Goal: Task Accomplishment & Management: Complete application form

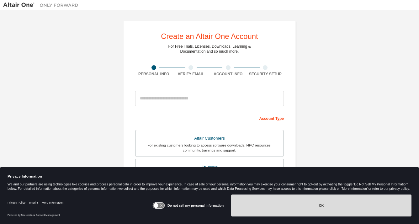
click at [339, 203] on button "OK" at bounding box center [321, 205] width 180 height 22
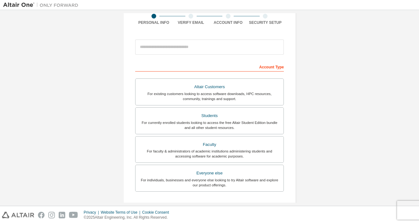
scroll to position [54, 0]
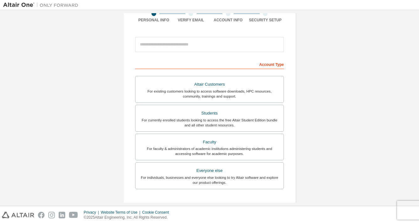
click at [251, 107] on label "Students For currently enrolled students looking to access the free Altair Stud…" at bounding box center [209, 118] width 149 height 27
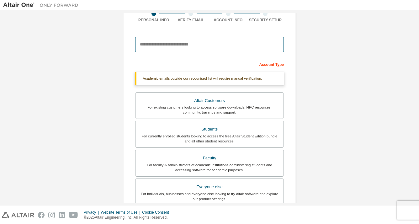
click at [212, 40] on input "email" at bounding box center [209, 44] width 149 height 15
type input "**********"
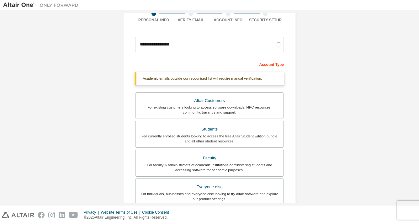
click at [345, 72] on div "**********" at bounding box center [209, 133] width 413 height 349
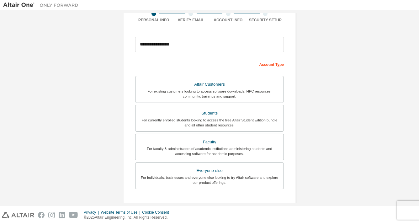
scroll to position [100, 0]
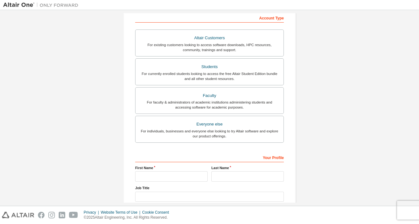
click at [185, 170] on div "First Name" at bounding box center [171, 173] width 76 height 16
click at [178, 176] on input "text" at bounding box center [171, 176] width 72 height 10
type input "*****"
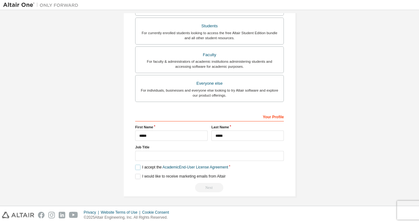
click at [135, 166] on label "I accept the Academic End-User License Agreement" at bounding box center [181, 167] width 93 height 5
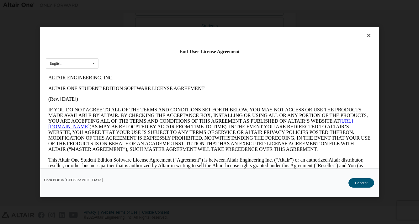
scroll to position [0, 0]
click at [359, 189] on div "Open PDF in New Tab I Accept" at bounding box center [209, 182] width 339 height 29
click at [360, 180] on button "I Accept" at bounding box center [362, 182] width 26 height 9
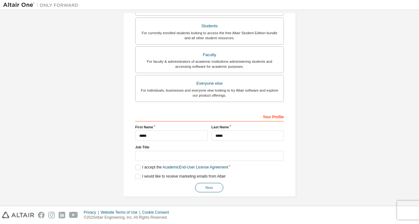
click at [213, 185] on button "Next" at bounding box center [209, 187] width 28 height 9
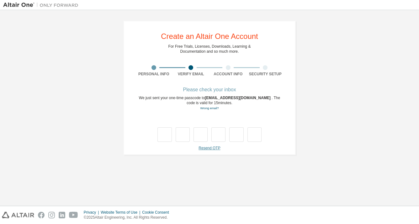
click at [207, 149] on link "Resend OTP" at bounding box center [210, 148] width 22 height 4
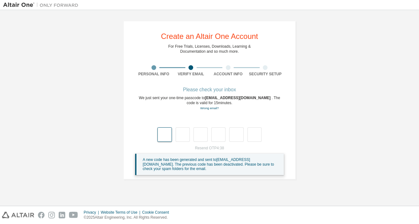
click at [162, 141] on input "text" at bounding box center [164, 134] width 14 height 14
type input "*"
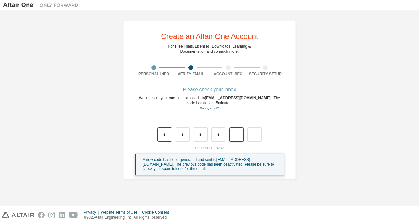
type input "*"
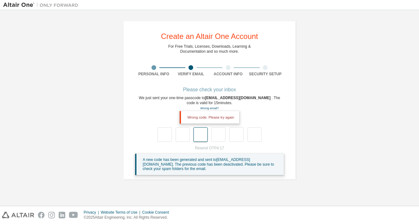
click at [205, 136] on input "text" at bounding box center [201, 134] width 14 height 14
click at [167, 136] on input "text" at bounding box center [164, 134] width 14 height 14
type input "*"
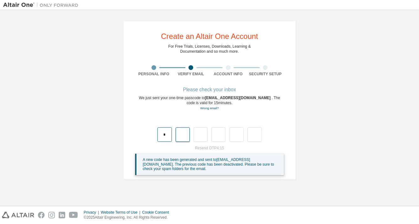
type input "*"
